Goal: Check status

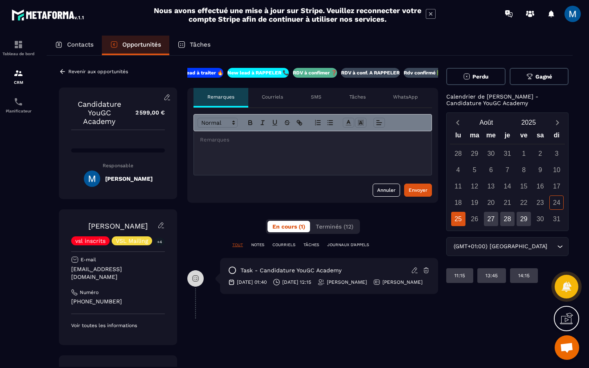
click at [354, 74] on p "RDV à conf. A RAPPELER" at bounding box center [370, 72] width 58 height 7
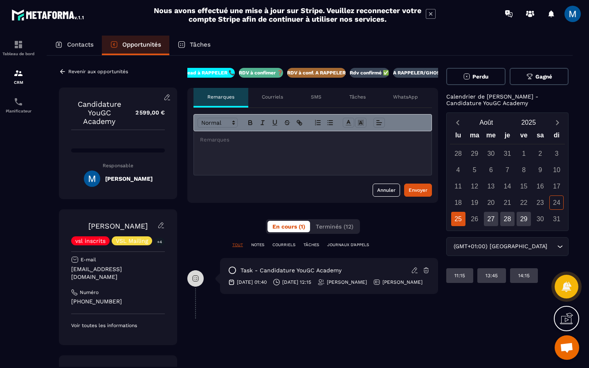
scroll to position [0, 70]
click at [64, 69] on icon at bounding box center [62, 71] width 7 height 7
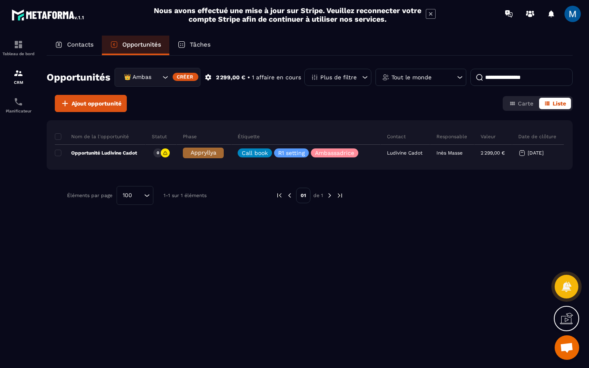
click at [167, 78] on icon "Search for option" at bounding box center [165, 77] width 8 height 8
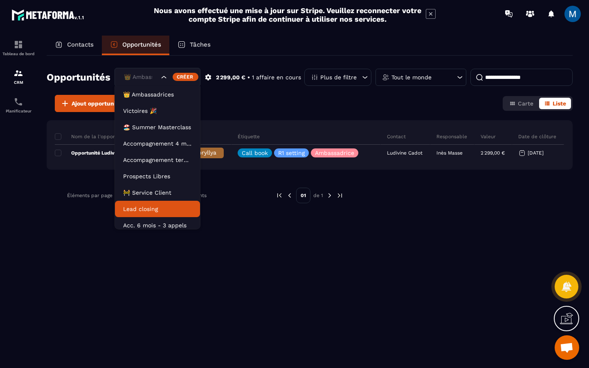
click at [155, 205] on p "Lead closing" at bounding box center [157, 209] width 69 height 8
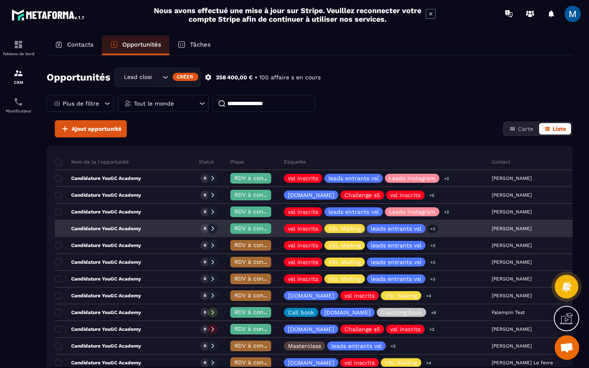
click at [137, 226] on p "Candidature YouGC Academy" at bounding box center [98, 228] width 86 height 7
